Goal: Navigation & Orientation: Find specific page/section

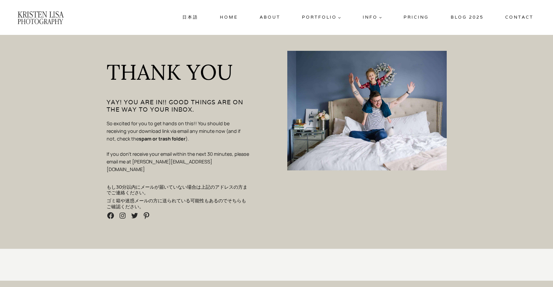
click at [466, 19] on link "Blog 2025" at bounding box center [467, 17] width 38 height 12
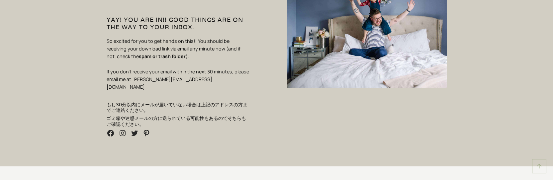
scroll to position [108, 0]
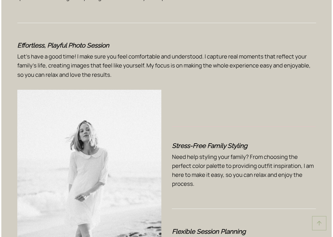
scroll to position [3479, 0]
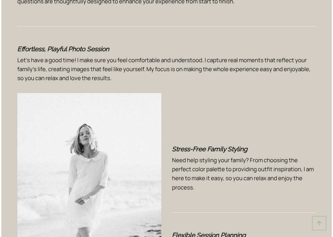
click at [179, 98] on div "Stress-Free Family Styling Need help styling your family? From choosing the per…" at bounding box center [244, 203] width 144 height 210
click at [149, 131] on img at bounding box center [89, 201] width 144 height 216
